Goal: Information Seeking & Learning: Learn about a topic

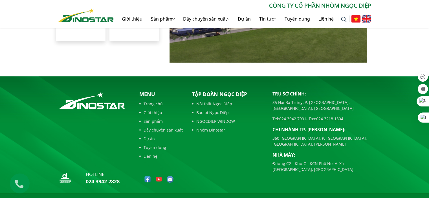
scroll to position [1305, 0]
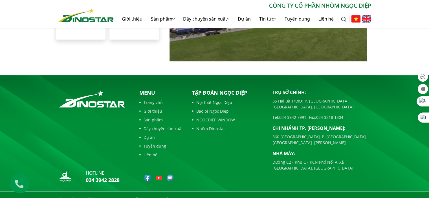
click at [153, 108] on link "Giới thiệu" at bounding box center [160, 111] width 43 height 6
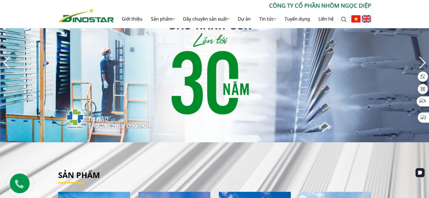
scroll to position [0, 0]
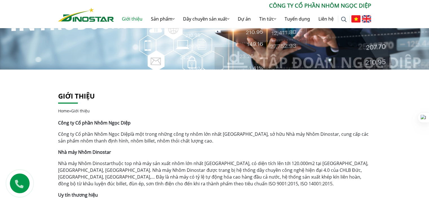
scroll to position [85, 0]
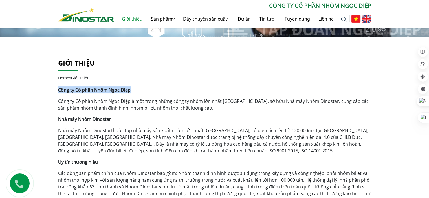
drag, startPoint x: 137, startPoint y: 87, endPoint x: 52, endPoint y: 91, distance: 84.8
copy strong "Công ty Cổ phần Nhôm Ngọc Diệp"
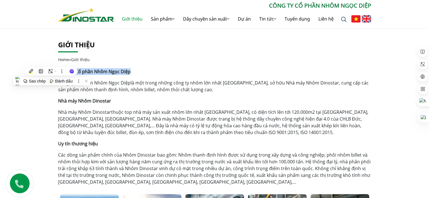
scroll to position [113, 0]
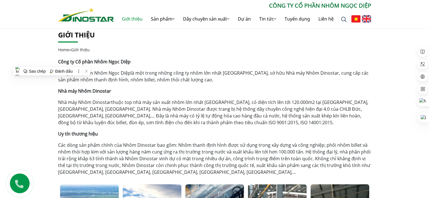
click at [200, 80] on p "Công ty Cổ phần Nhôm Ngọc Diệp là một trong những công ty nhôm lớn nhất [GEOGRA…" at bounding box center [214, 77] width 313 height 14
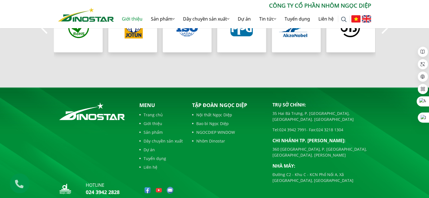
scroll to position [594, 0]
